Goal: Check status: Check status

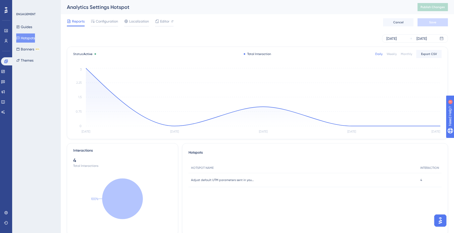
click at [33, 35] on button "Hotspots" at bounding box center [25, 37] width 19 height 9
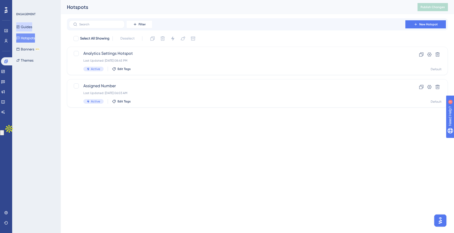
click at [29, 29] on button "Guides" at bounding box center [24, 26] width 16 height 9
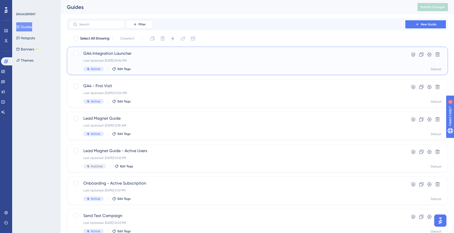
click at [195, 66] on div "GA4 Integration Launcher Last Updated: [DATE] 09:10 PM Active Edit Tags" at bounding box center [236, 60] width 307 height 21
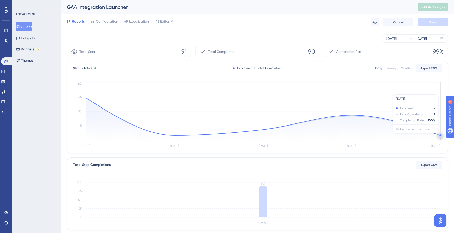
click at [439, 136] on circle at bounding box center [440, 135] width 4 height 4
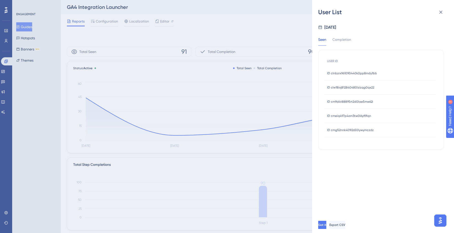
click at [348, 74] on span "ID clnbzrx961090440k0pp8mdy1bb" at bounding box center [352, 73] width 50 height 4
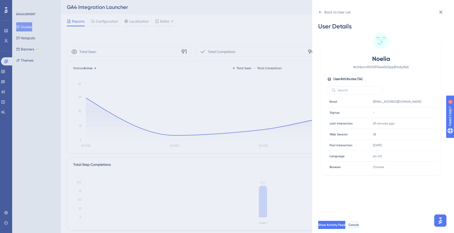
click at [317, 12] on div "Back to User List User Details [PERSON_NAME] # clnbzrx961090440k0pp8mdy1bb User…" at bounding box center [383, 116] width 142 height 233
click at [321, 12] on icon at bounding box center [320, 12] width 4 height 4
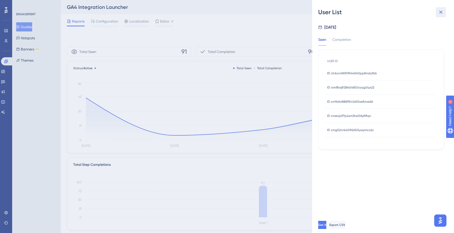
click at [444, 11] on button at bounding box center [441, 12] width 10 height 10
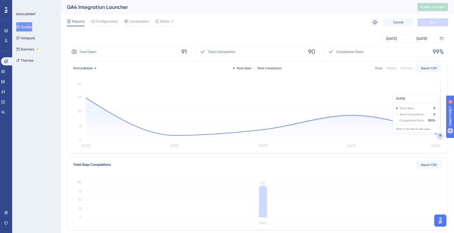
click at [439, 136] on circle at bounding box center [440, 135] width 4 height 4
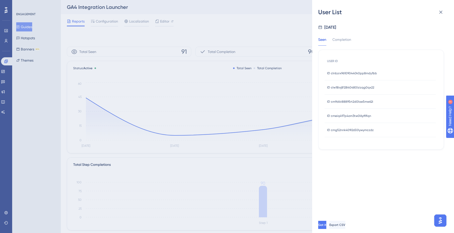
click at [360, 87] on span "ID clw18ixj812840480lzizqg0qx22" at bounding box center [350, 87] width 47 height 4
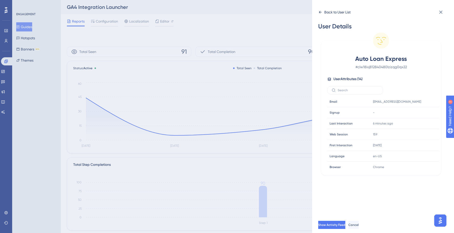
click at [320, 13] on icon at bounding box center [320, 12] width 4 height 4
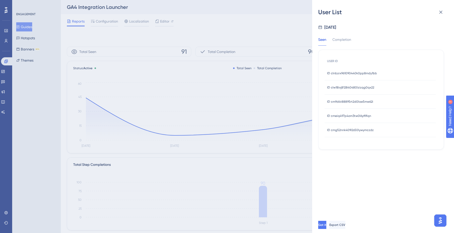
click at [363, 101] on span "ID cm9d4t88895rt2d0lae5mw62i" at bounding box center [350, 102] width 46 height 4
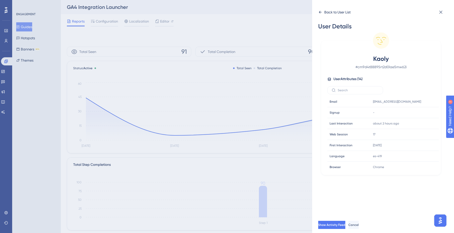
click at [321, 12] on icon at bounding box center [320, 12] width 3 height 3
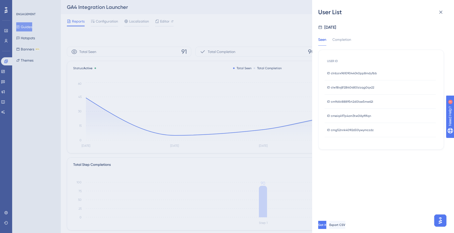
click at [359, 115] on span "ID cmeiq497p4om3tw0l6yfi9lqn" at bounding box center [349, 116] width 44 height 4
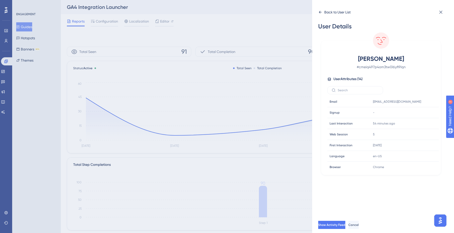
click at [320, 14] on div "Back to User List" at bounding box center [334, 12] width 32 height 8
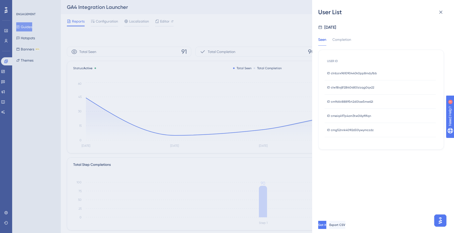
click at [351, 131] on span "ID cmg52nnk409l2s50lywymczdz" at bounding box center [350, 130] width 47 height 4
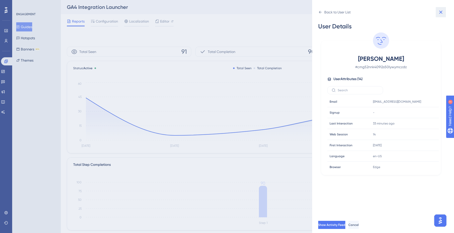
click at [440, 12] on icon at bounding box center [440, 12] width 3 height 3
